Goal: Check status: Check status

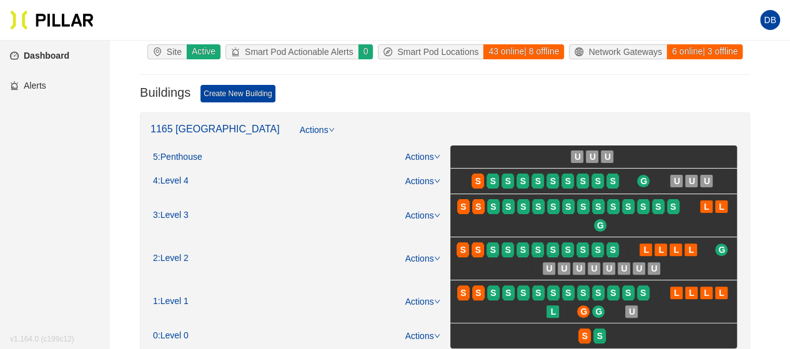
scroll to position [125, 0]
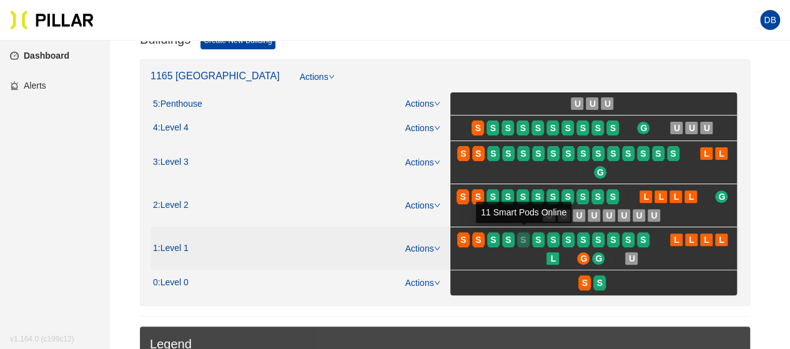
click at [522, 234] on span "S" at bounding box center [523, 240] width 6 height 14
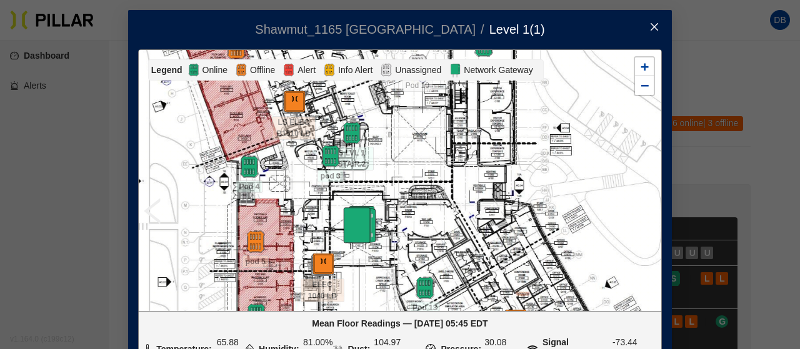
click at [653, 29] on icon "close" at bounding box center [654, 27] width 10 height 10
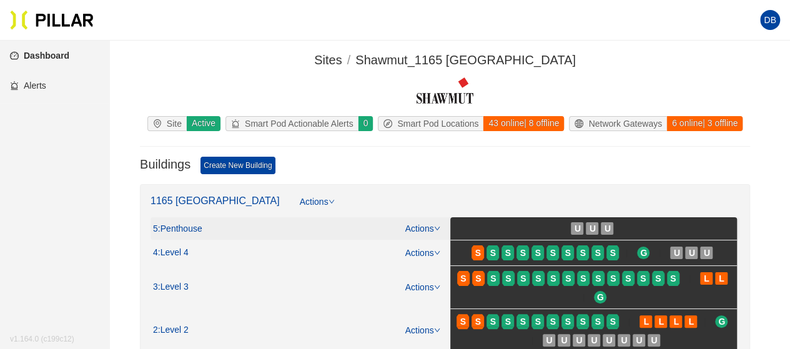
scroll to position [125, 0]
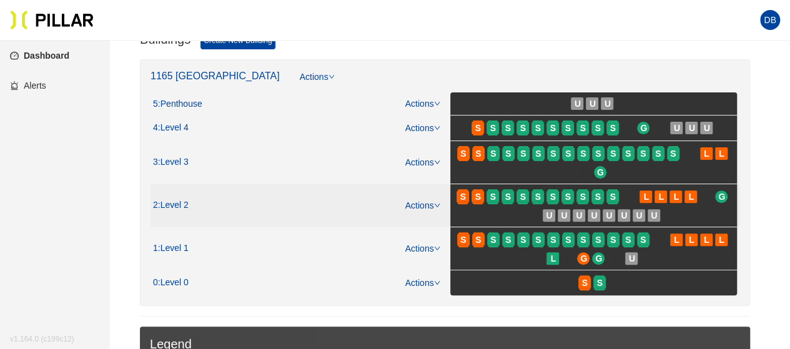
click at [546, 192] on span "S" at bounding box center [539, 197] width 15 height 20
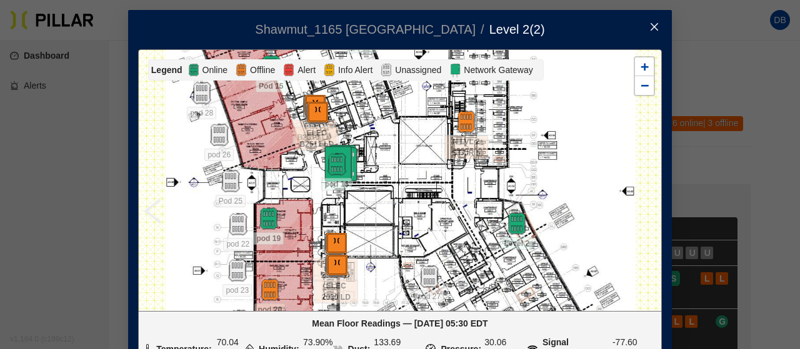
click at [649, 26] on icon "close" at bounding box center [654, 27] width 10 height 10
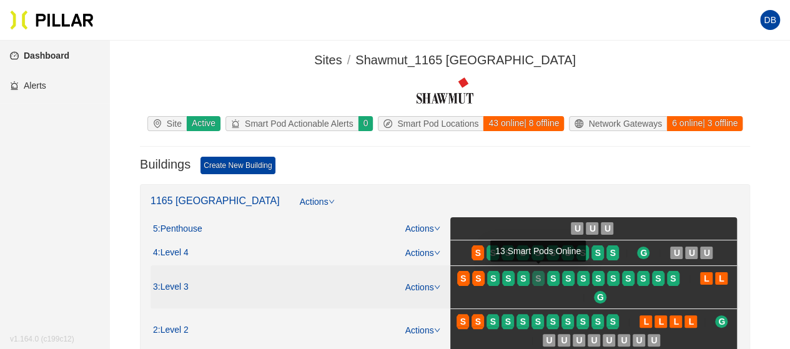
click at [540, 275] on span "S" at bounding box center [538, 279] width 6 height 14
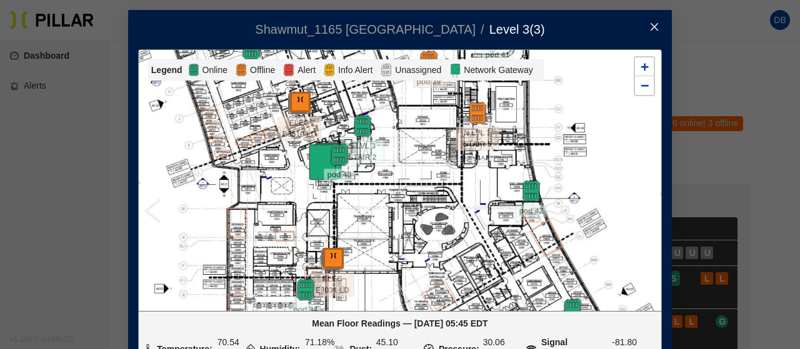
click at [650, 33] on span "Close" at bounding box center [654, 27] width 35 height 35
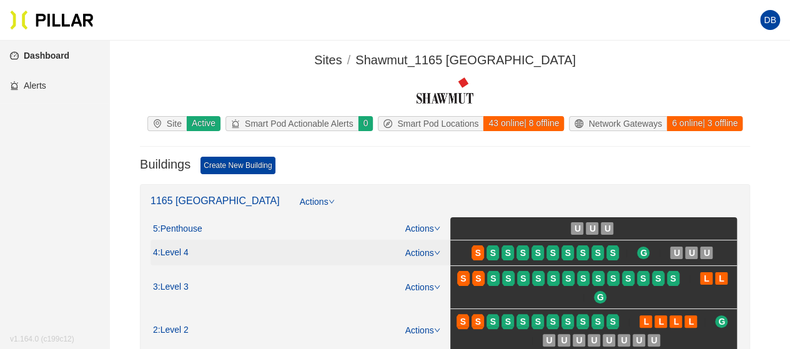
click at [531, 248] on span "S" at bounding box center [524, 253] width 15 height 20
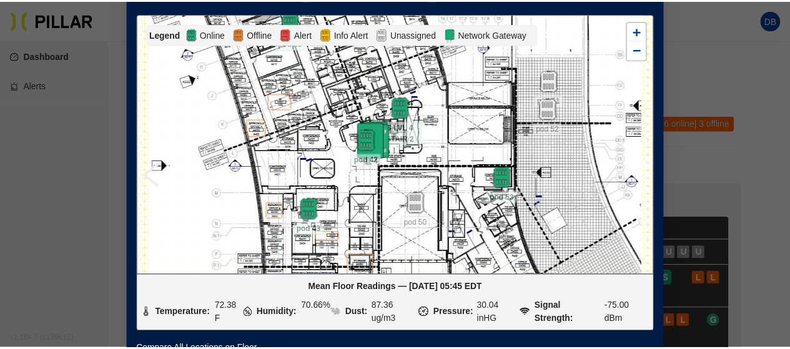
scroll to position [9, 0]
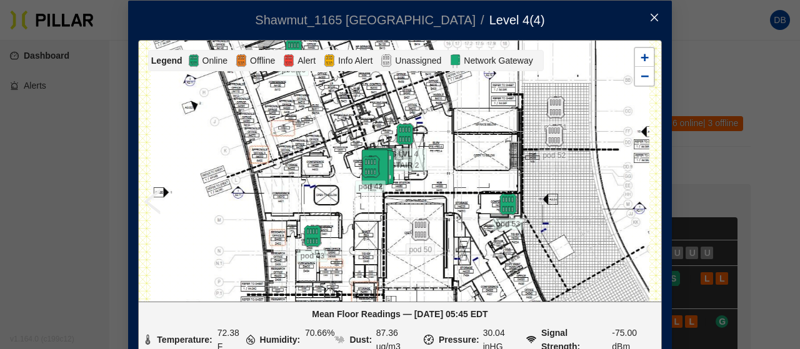
click at [649, 17] on icon "close" at bounding box center [654, 17] width 10 height 10
